Goal: Task Accomplishment & Management: Use online tool/utility

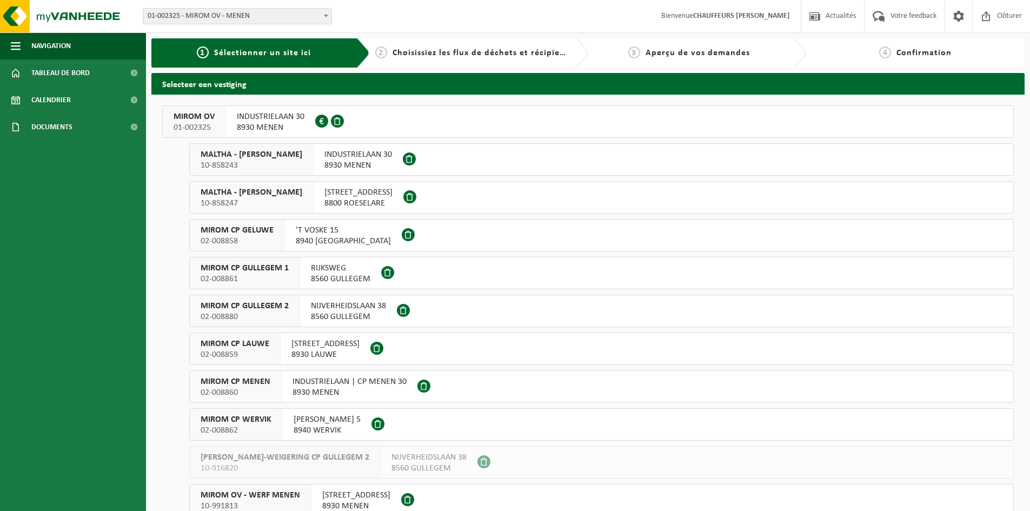
click at [204, 124] on span "01-002325" at bounding box center [194, 127] width 41 height 11
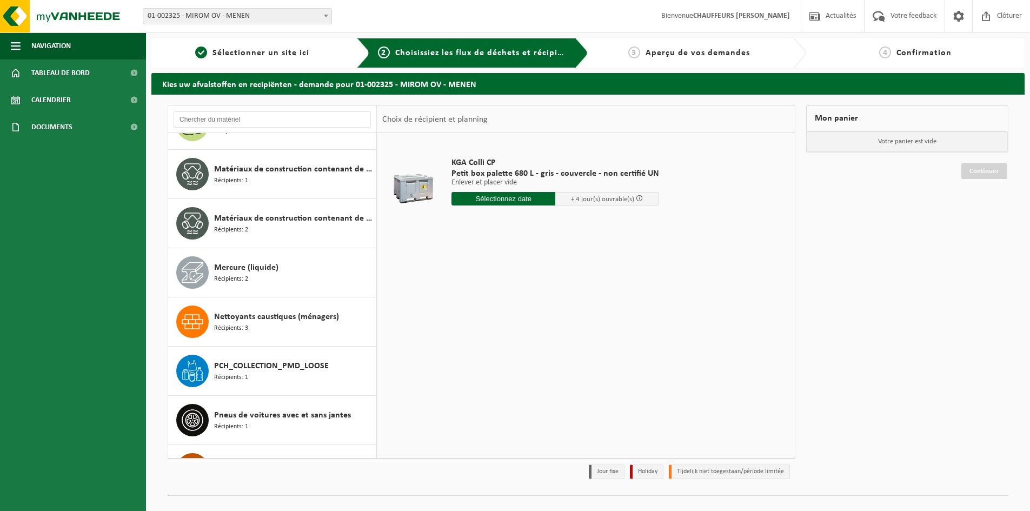
scroll to position [920, 0]
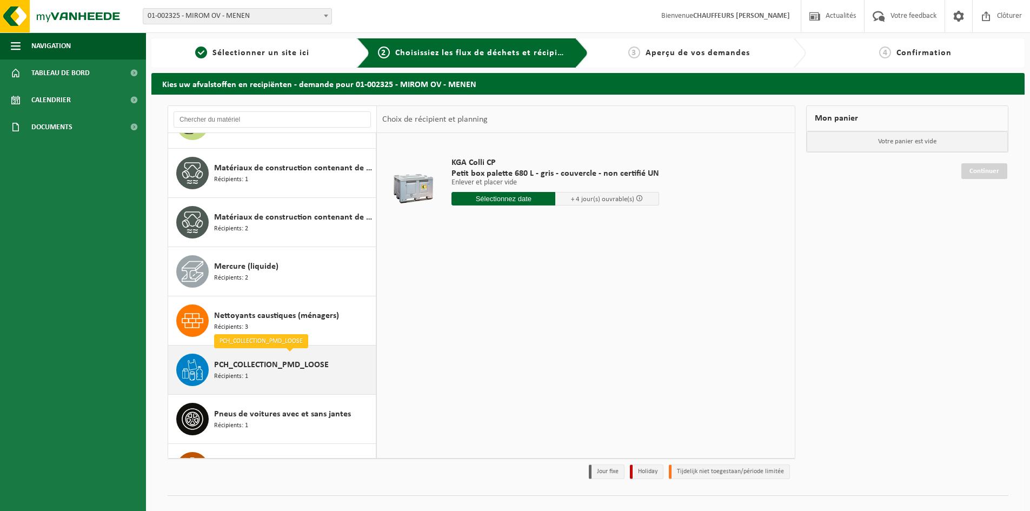
click at [265, 369] on span "PCH_COLLECTION_PMD_LOOSE" at bounding box center [271, 365] width 115 height 13
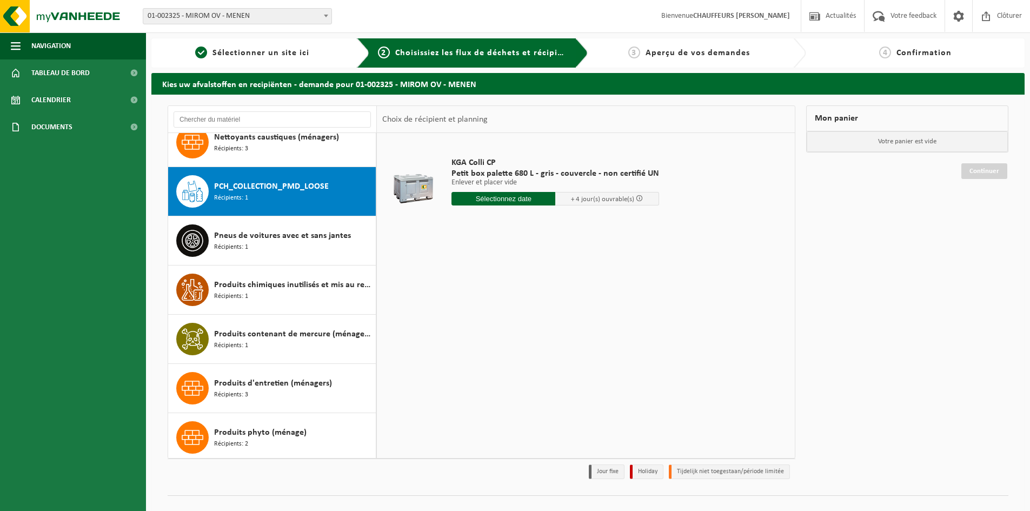
scroll to position [1132, 0]
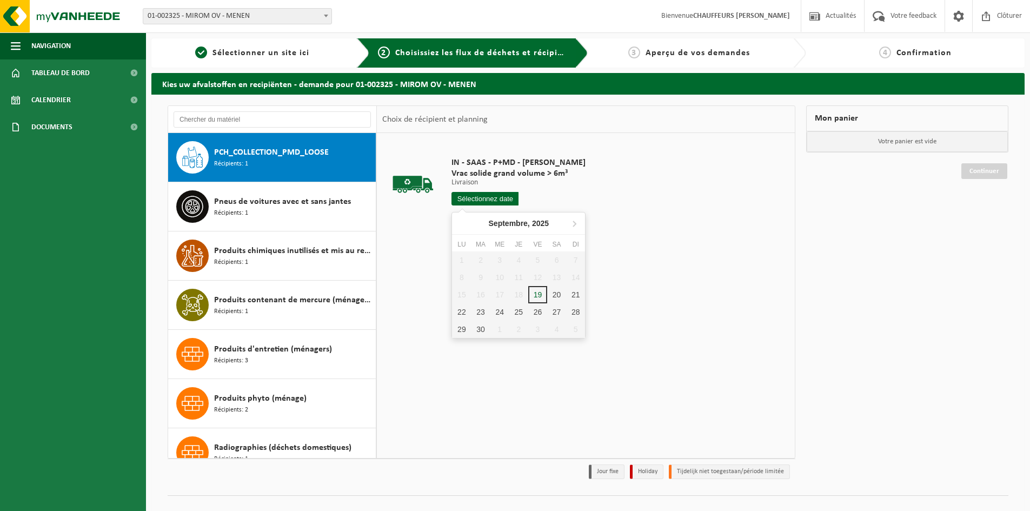
click at [494, 198] on input "text" at bounding box center [485, 199] width 67 height 14
click at [536, 295] on div "19" at bounding box center [537, 294] width 19 height 17
type input "à partir de 2025-09-19"
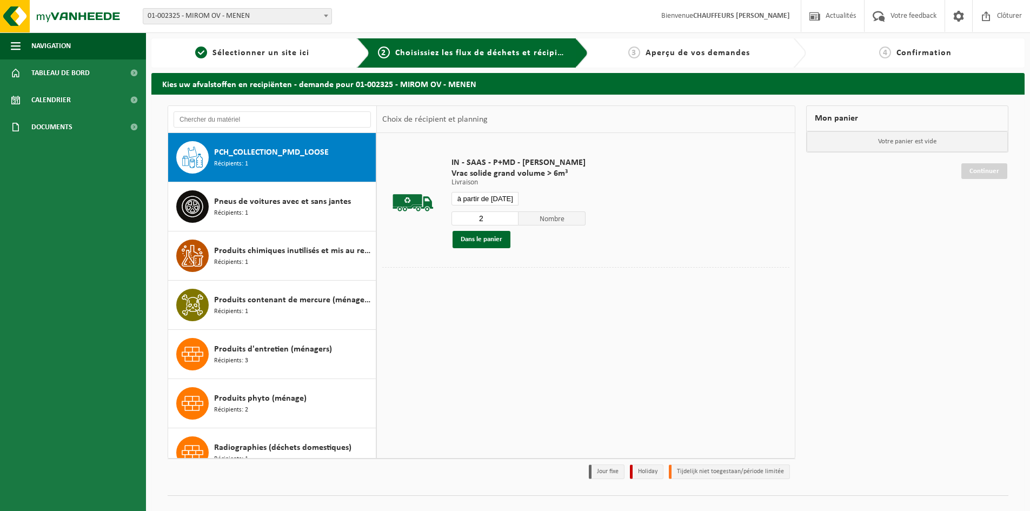
click at [509, 215] on input "2" at bounding box center [485, 218] width 67 height 14
click at [509, 215] on input "3" at bounding box center [485, 218] width 67 height 14
click at [509, 215] on input "4" at bounding box center [485, 218] width 67 height 14
type input "5"
click at [509, 215] on input "5" at bounding box center [485, 218] width 67 height 14
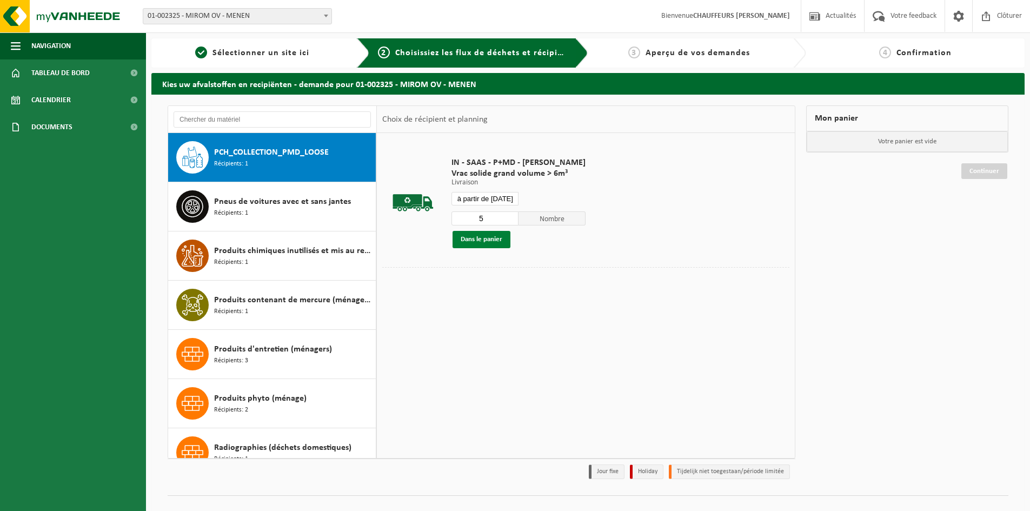
click at [496, 239] on button "Dans le panier" at bounding box center [482, 239] width 58 height 17
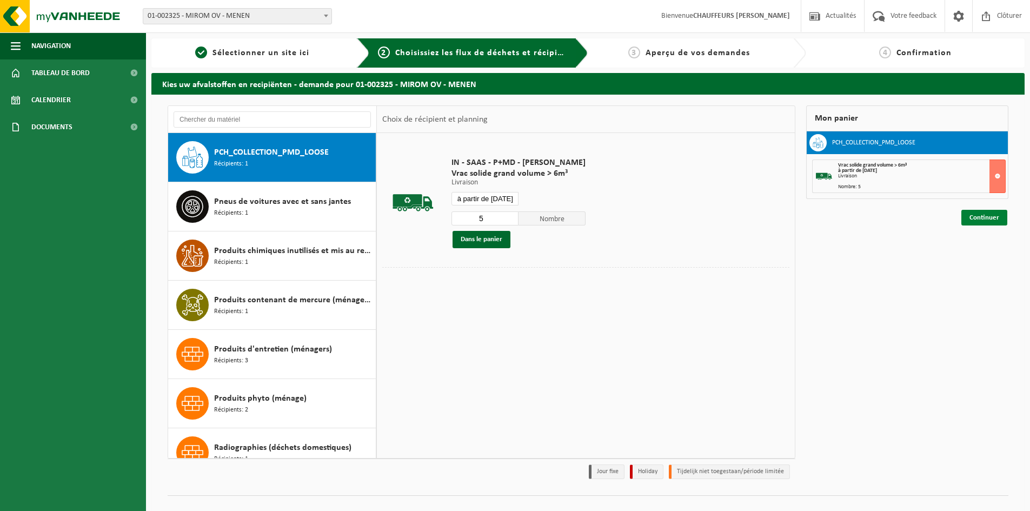
click at [986, 215] on link "Continuer" at bounding box center [985, 218] width 46 height 16
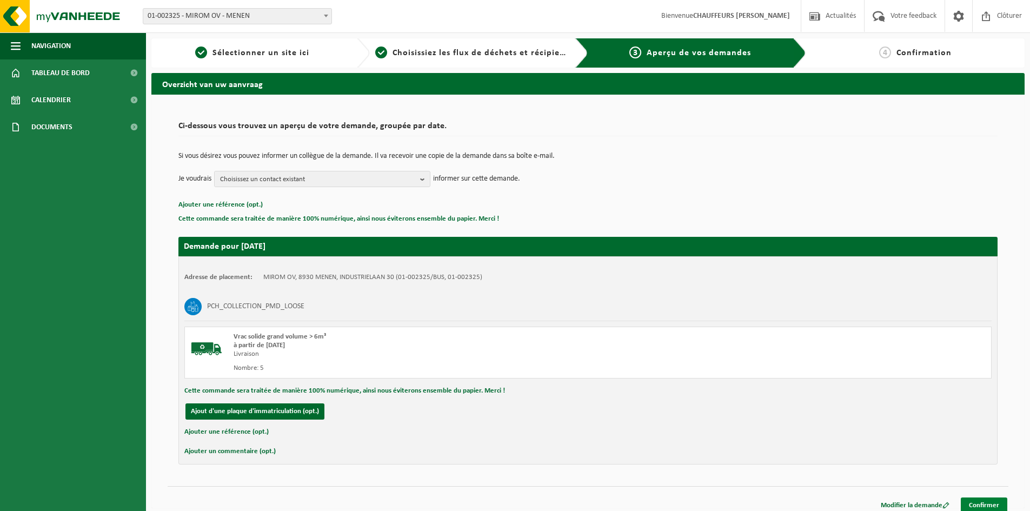
click at [999, 500] on link "Confirmer" at bounding box center [984, 506] width 47 height 16
click at [990, 501] on link "Confirmer" at bounding box center [984, 506] width 47 height 16
